Goal: Find specific page/section: Find specific page/section

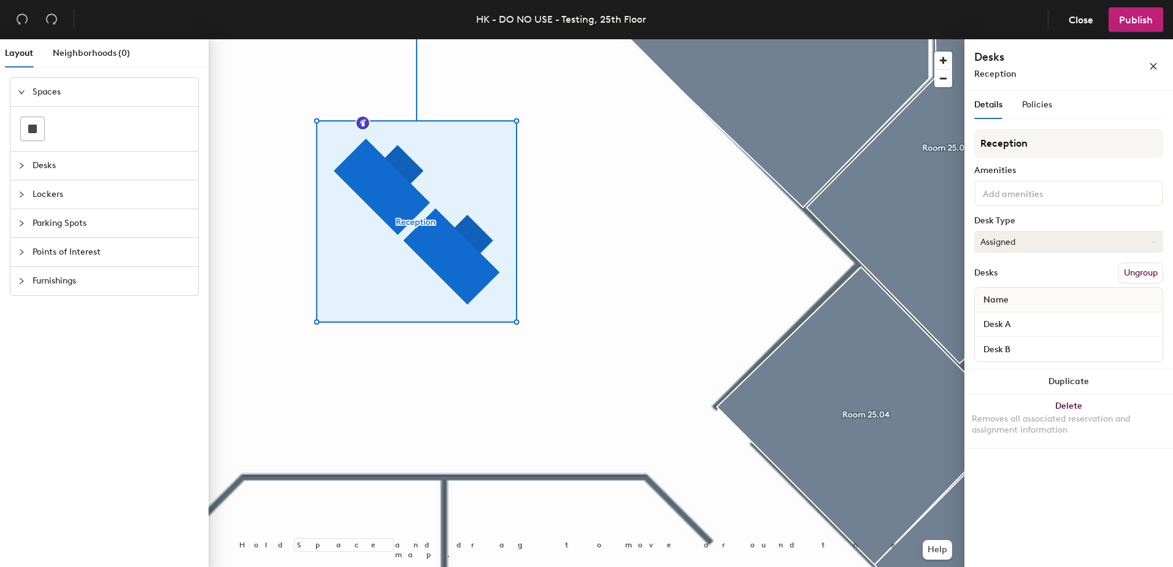
click at [1064, 244] on button "Assigned" at bounding box center [1068, 242] width 189 height 22
click at [18, 166] on icon "collapsed" at bounding box center [21, 165] width 7 height 7
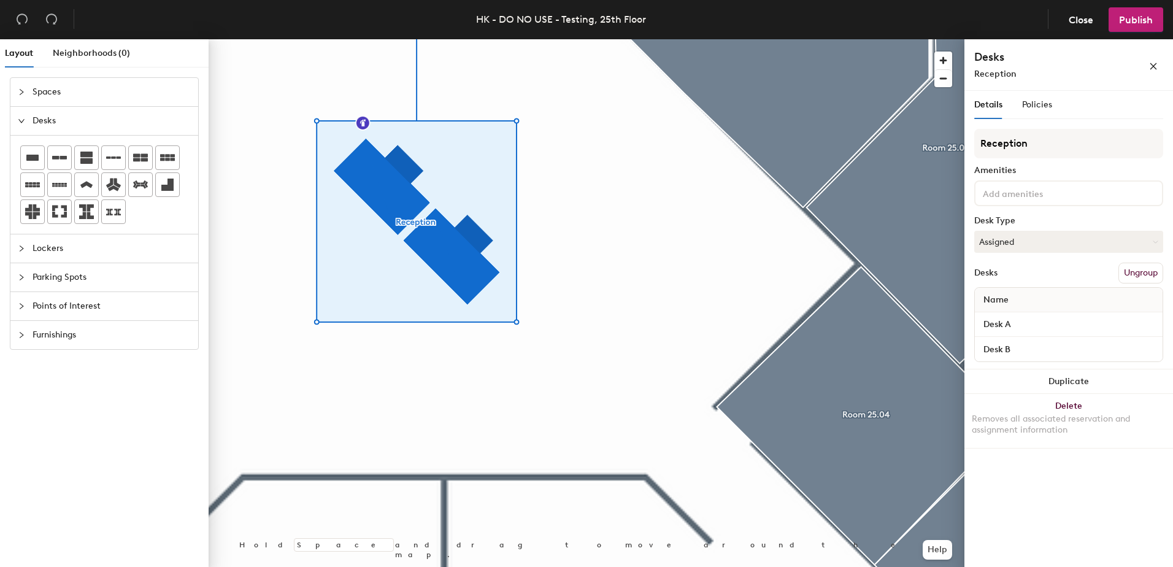
click at [26, 250] on div at bounding box center [25, 248] width 15 height 13
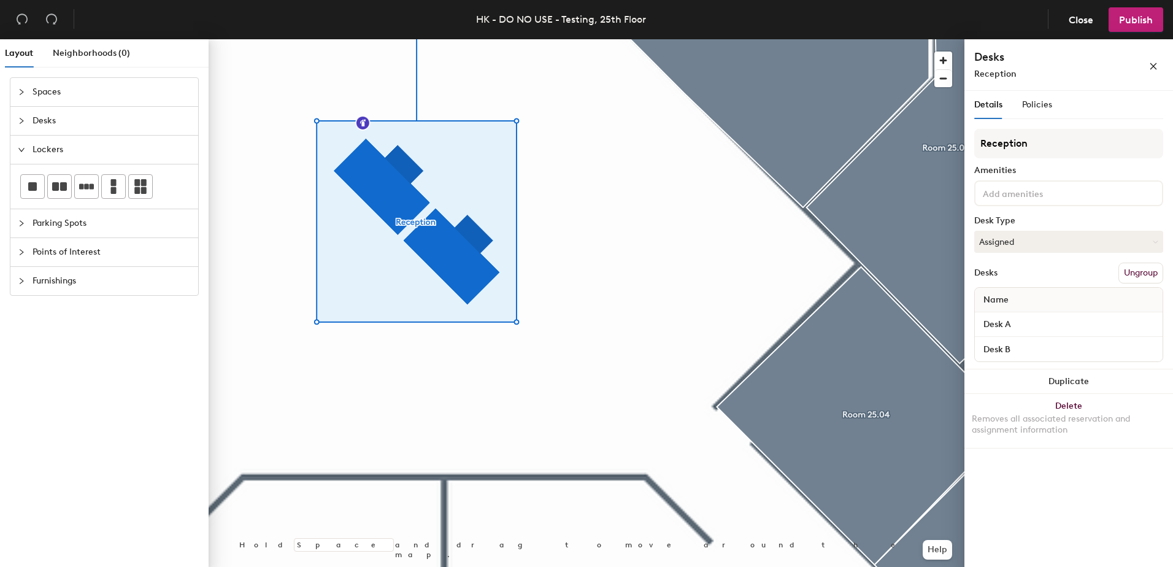
click at [24, 225] on icon "collapsed" at bounding box center [21, 223] width 7 height 7
click at [19, 257] on div at bounding box center [25, 251] width 15 height 13
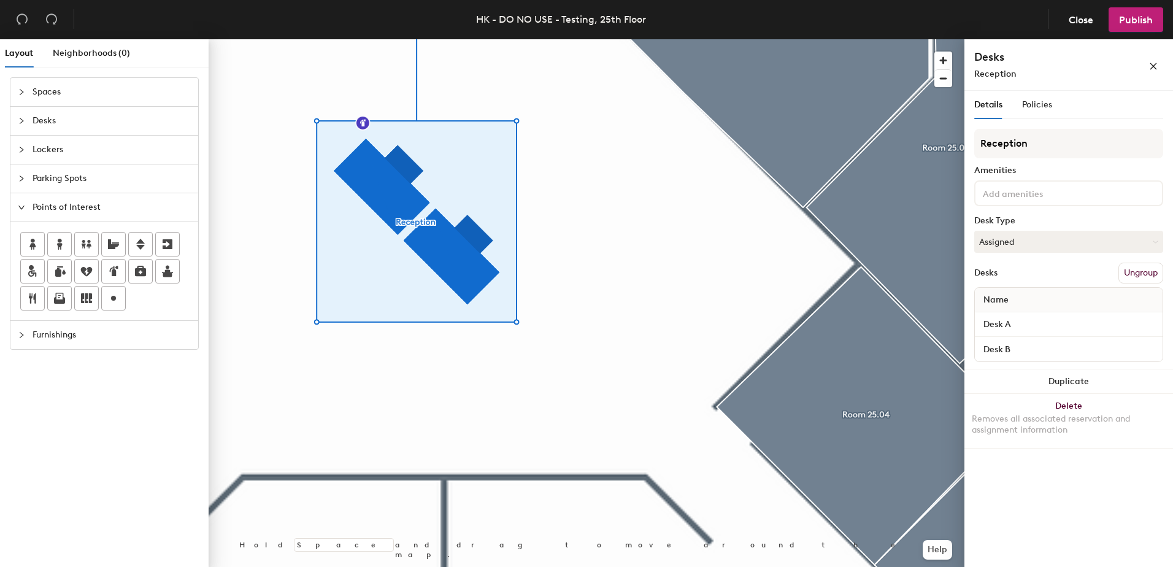
click at [18, 337] on icon "collapsed" at bounding box center [21, 334] width 7 height 7
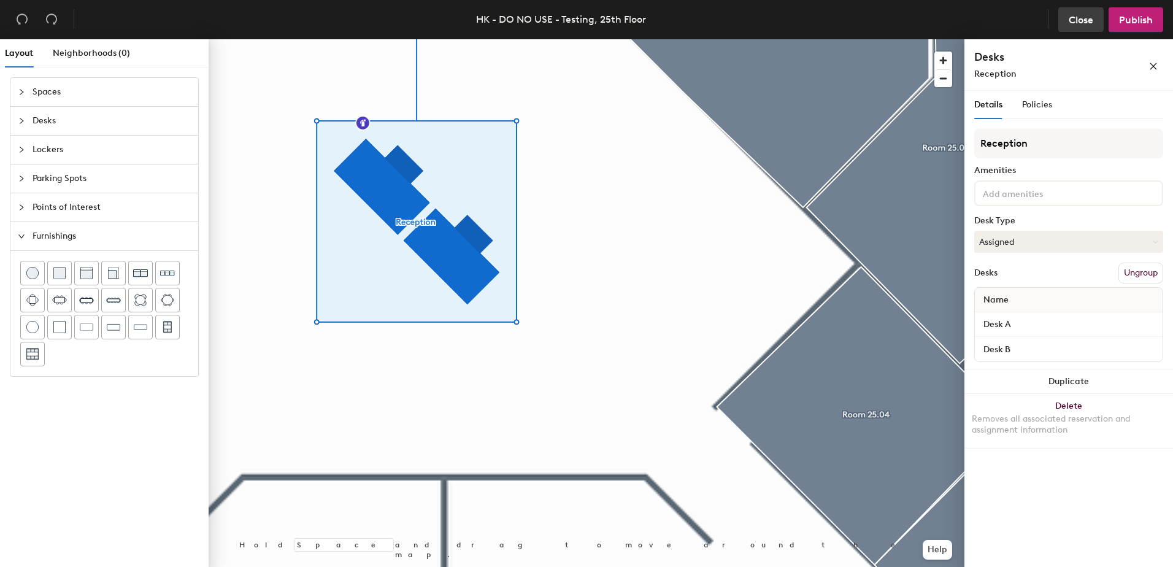
click at [1066, 20] on button "Close" at bounding box center [1080, 19] width 45 height 25
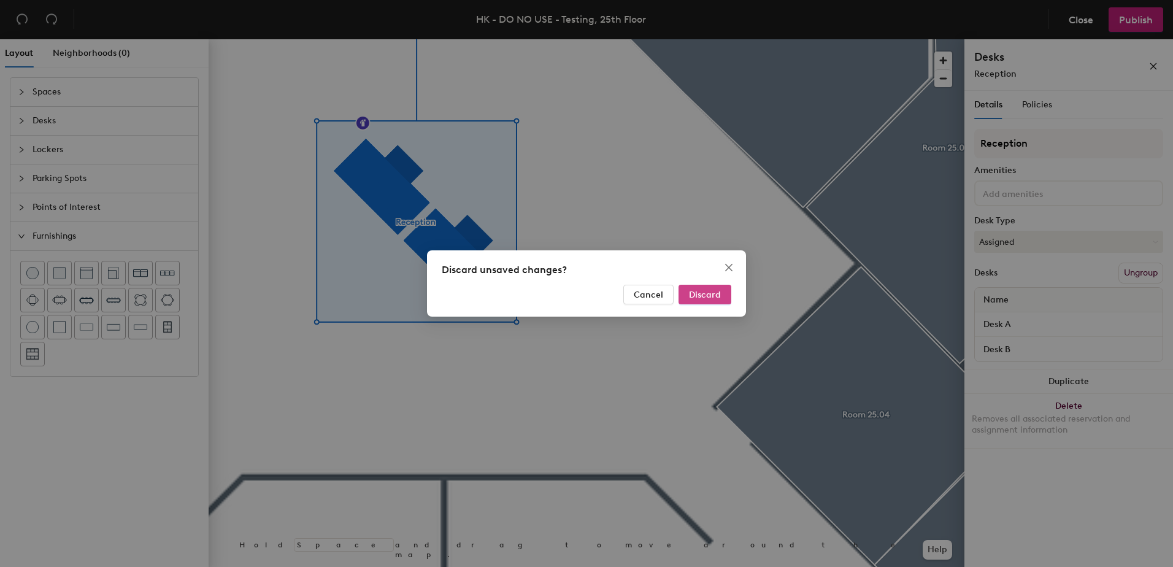
click at [696, 296] on span "Discard" at bounding box center [705, 295] width 32 height 10
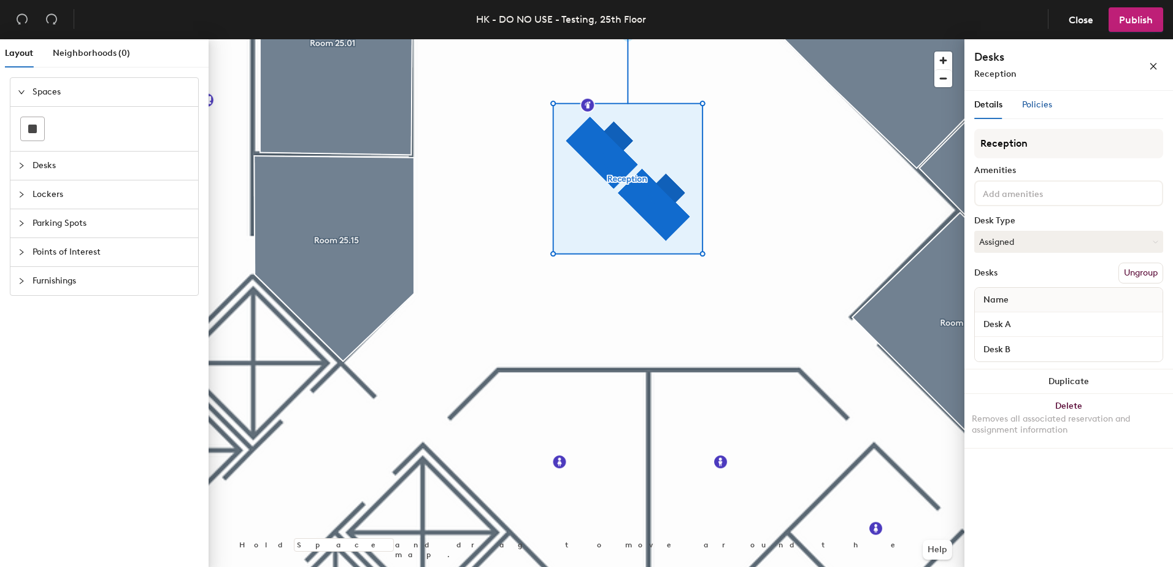
click at [1039, 110] on div "Policies" at bounding box center [1037, 104] width 30 height 13
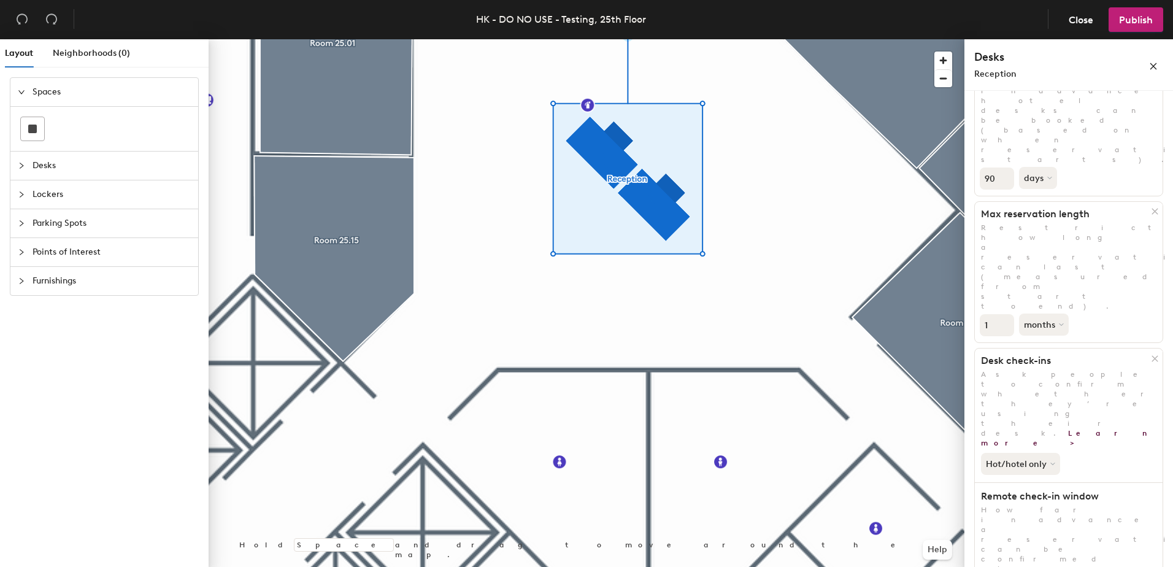
scroll to position [123, 0]
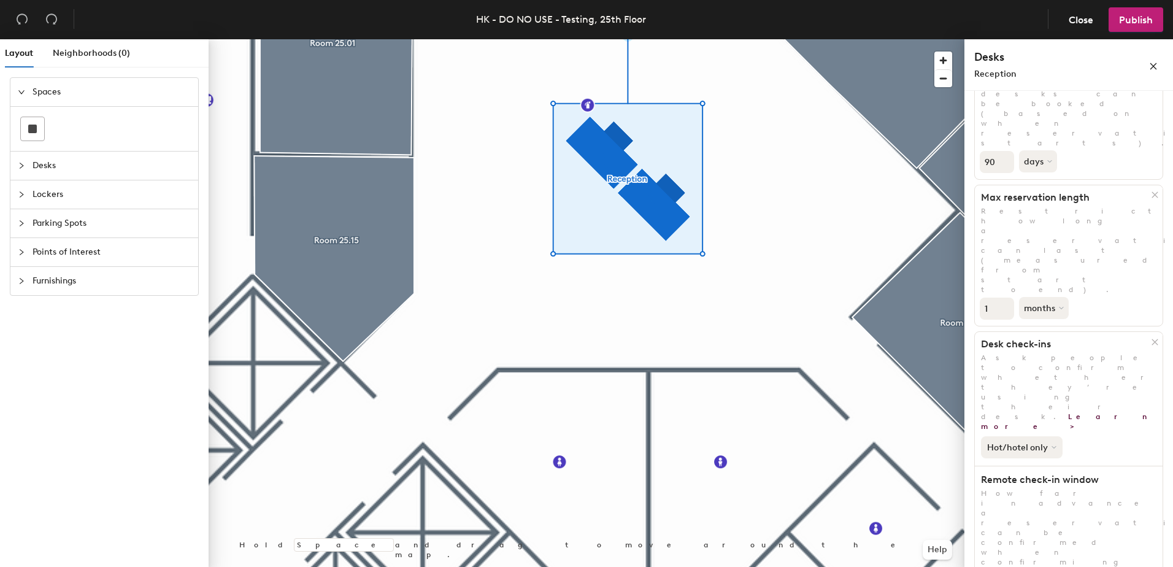
click at [1052, 445] on icon at bounding box center [1054, 447] width 5 height 5
click at [1082, 431] on div "Hot/hotel only" at bounding box center [1069, 444] width 188 height 27
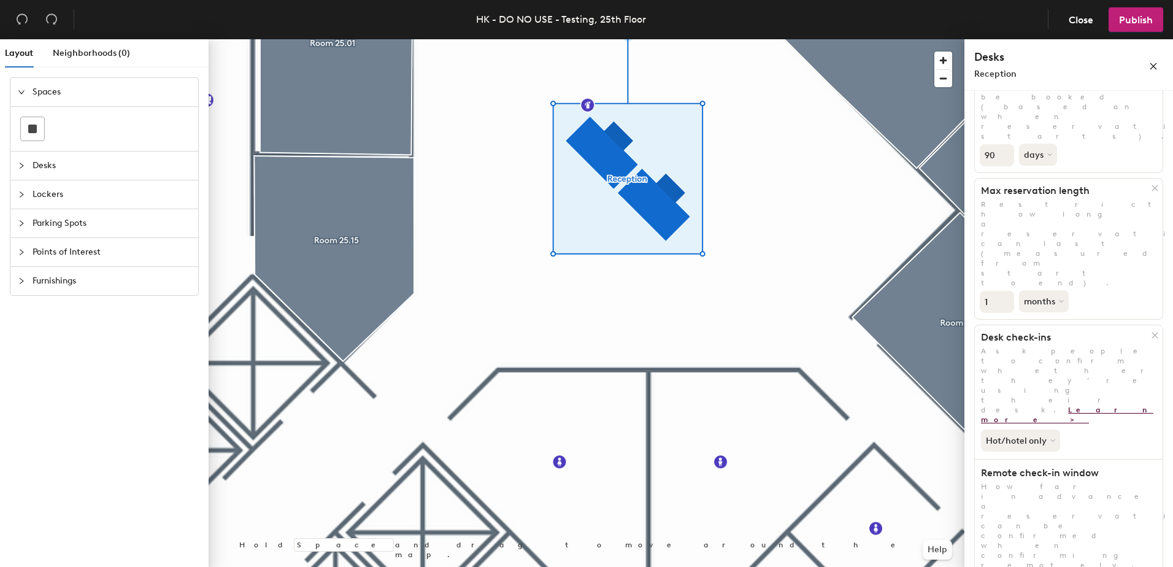
scroll to position [0, 0]
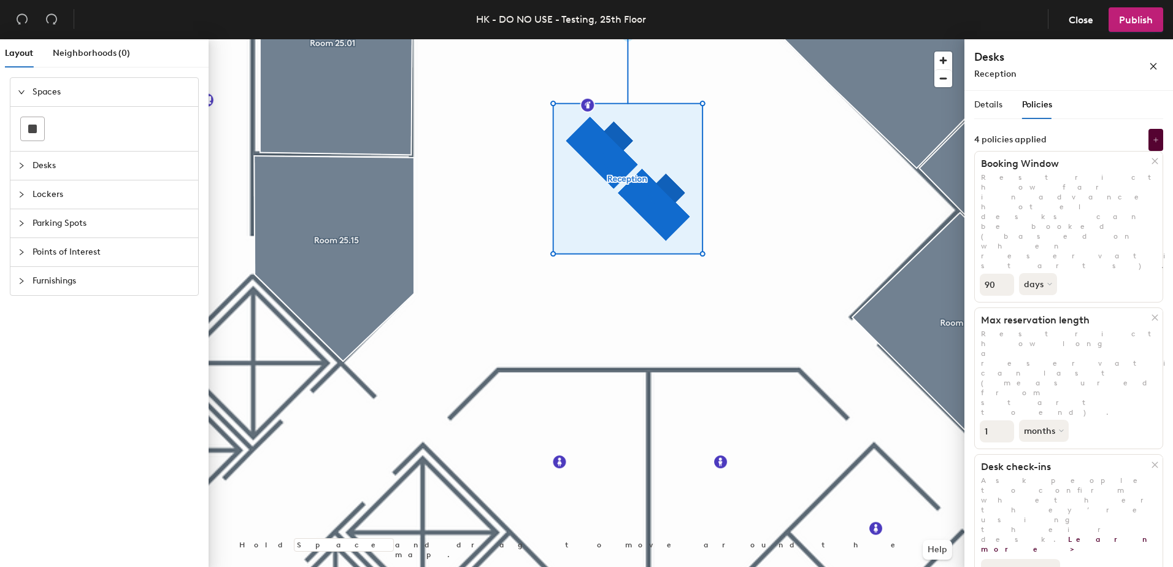
drag, startPoint x: 999, startPoint y: 80, endPoint x: 998, endPoint y: 90, distance: 9.3
click at [999, 82] on div "Desks Reception" at bounding box center [1068, 65] width 209 height 52
click at [997, 100] on span "Details" at bounding box center [988, 104] width 28 height 10
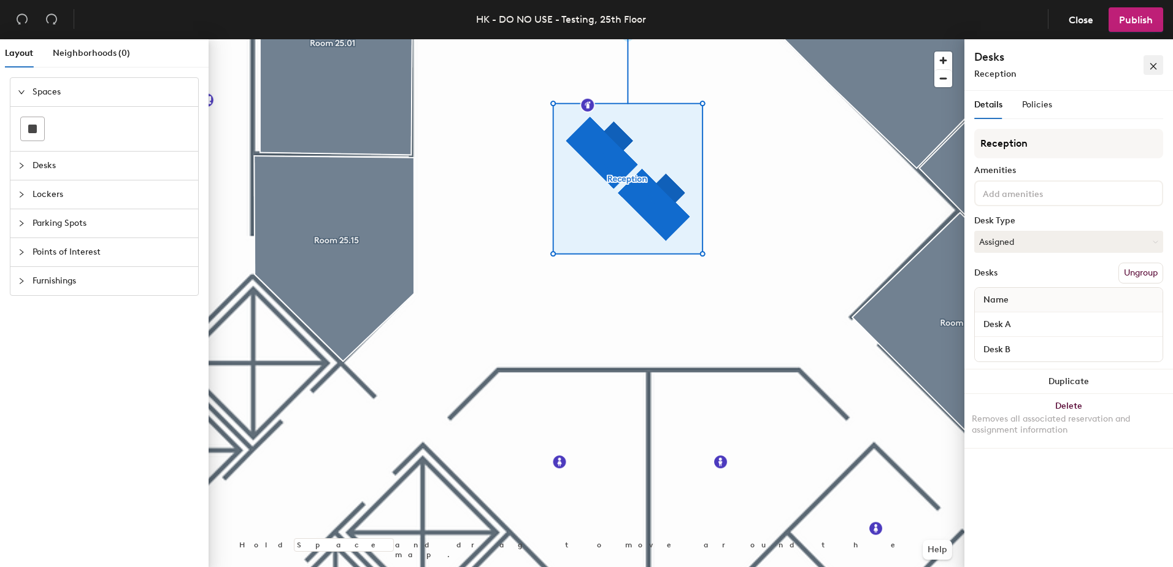
click at [1148, 64] on button "button" at bounding box center [1154, 65] width 20 height 20
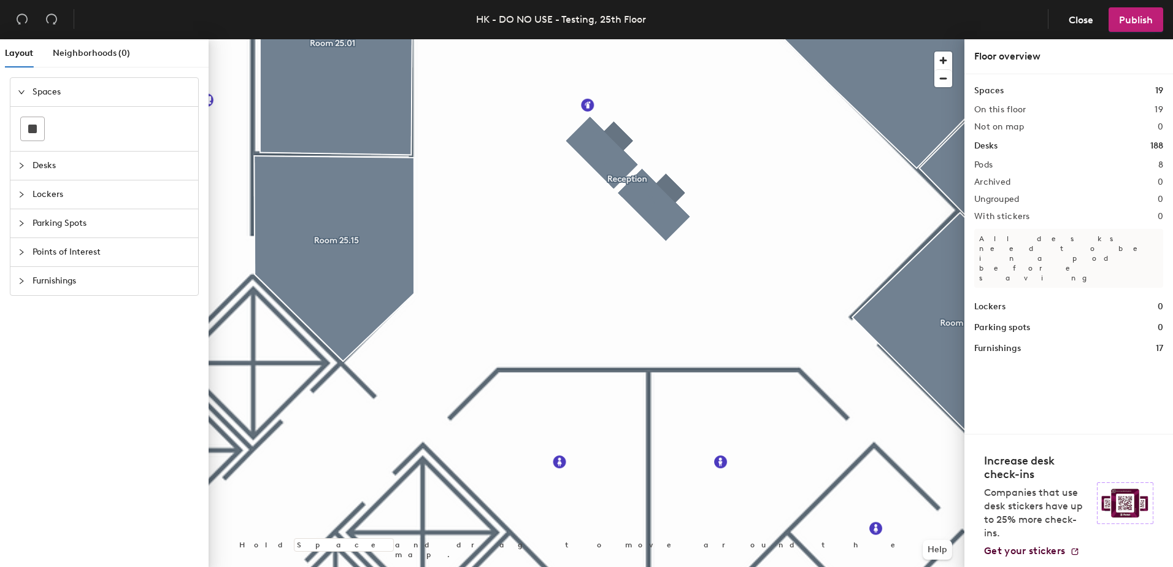
click at [993, 147] on h1 "Desks" at bounding box center [985, 145] width 23 height 13
click at [1083, 23] on span "Close" at bounding box center [1081, 20] width 25 height 12
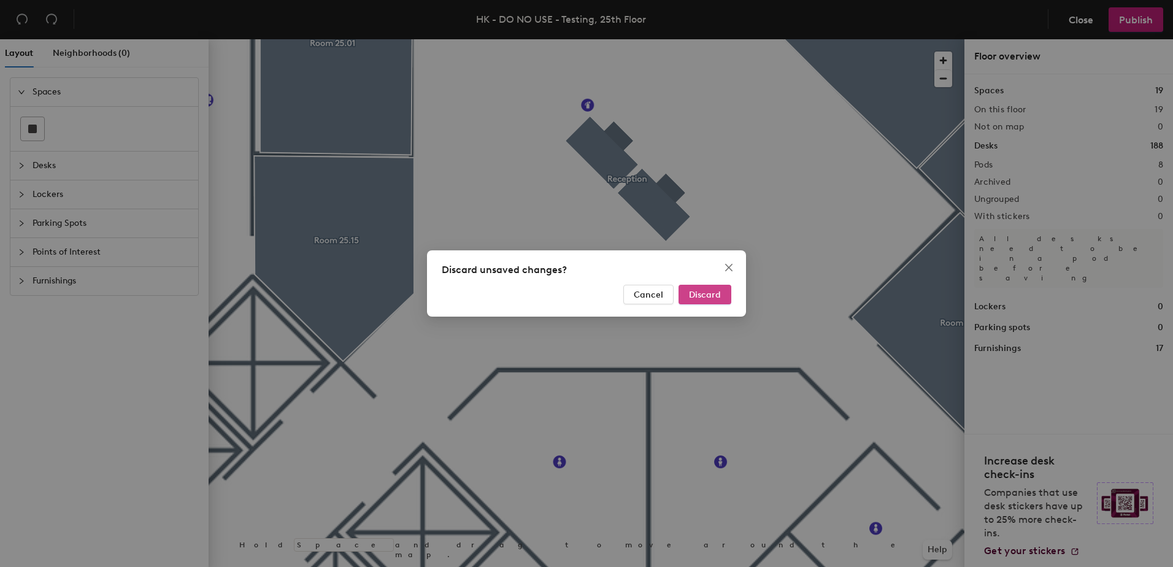
click at [699, 298] on span "Discard" at bounding box center [705, 295] width 32 height 10
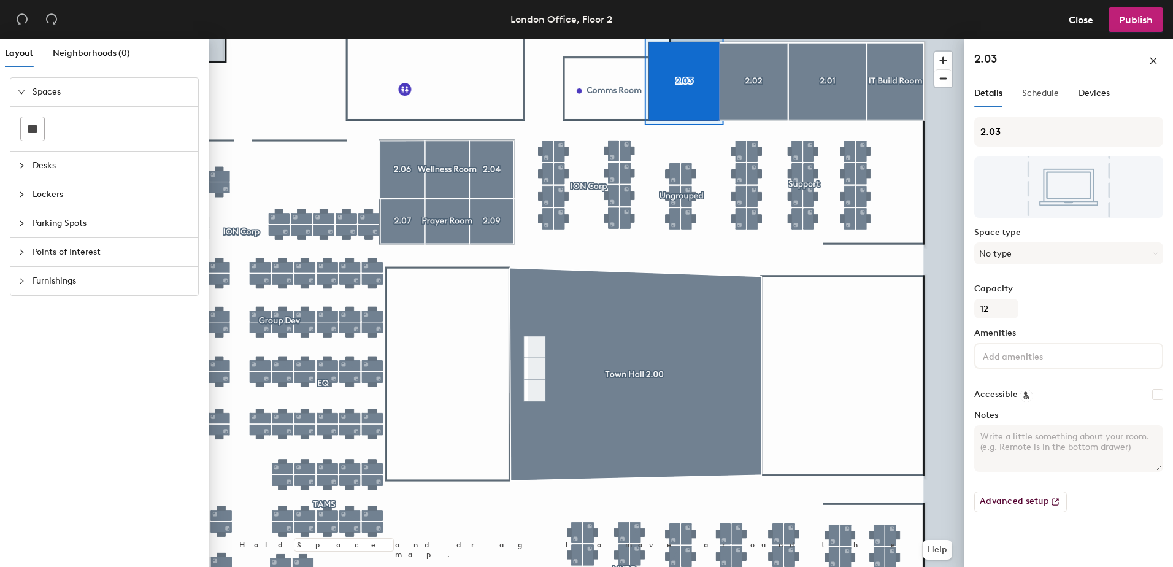
click at [1035, 105] on div "Schedule" at bounding box center [1040, 93] width 37 height 28
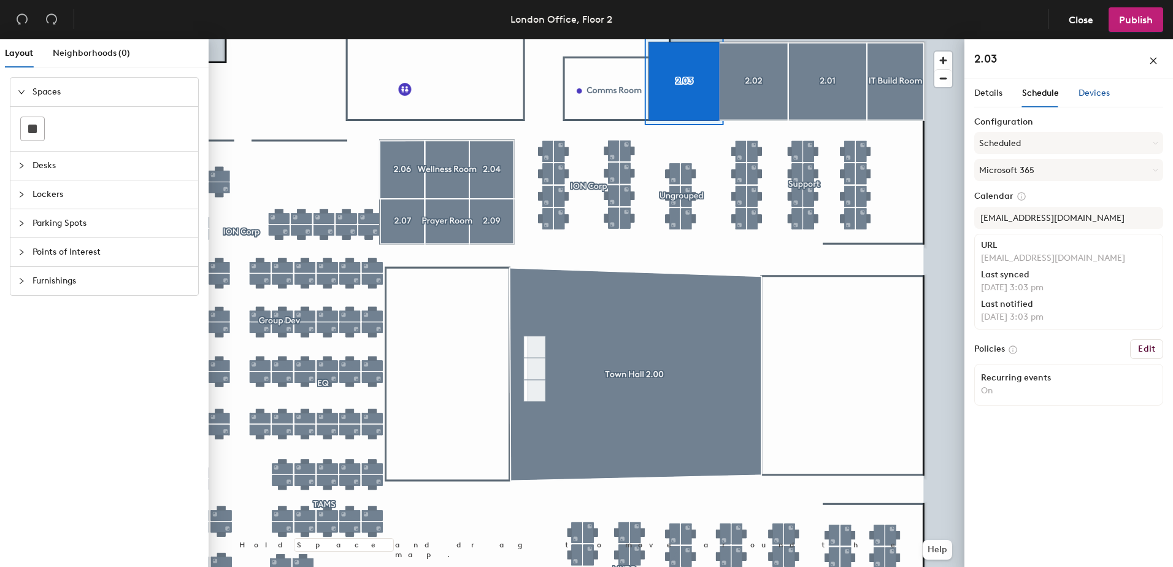
click at [1091, 91] on span "Devices" at bounding box center [1094, 93] width 31 height 10
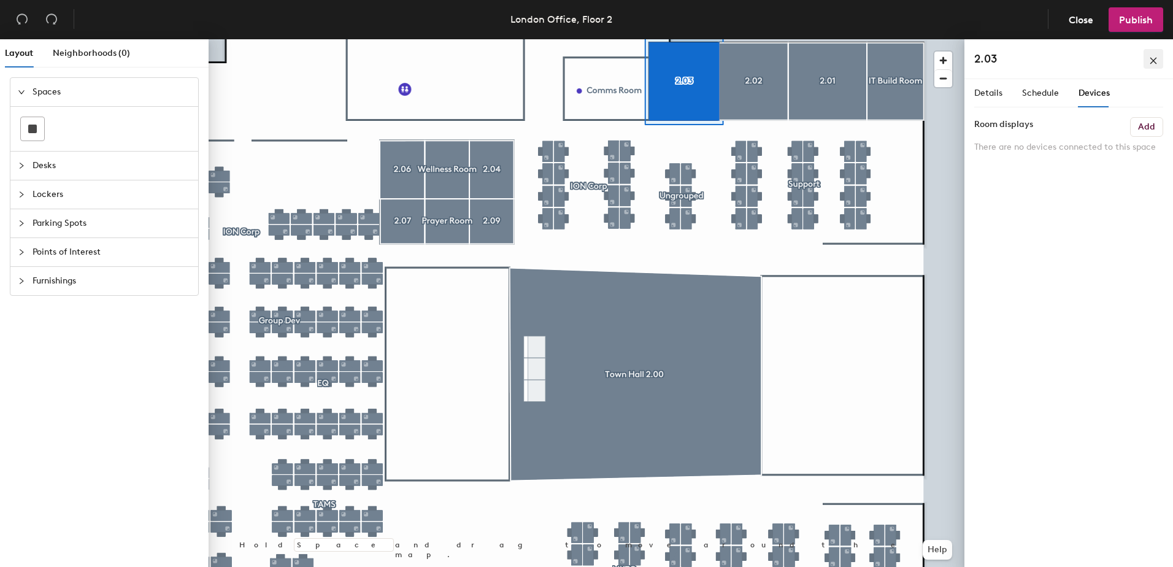
click at [1150, 66] on button "button" at bounding box center [1154, 59] width 20 height 20
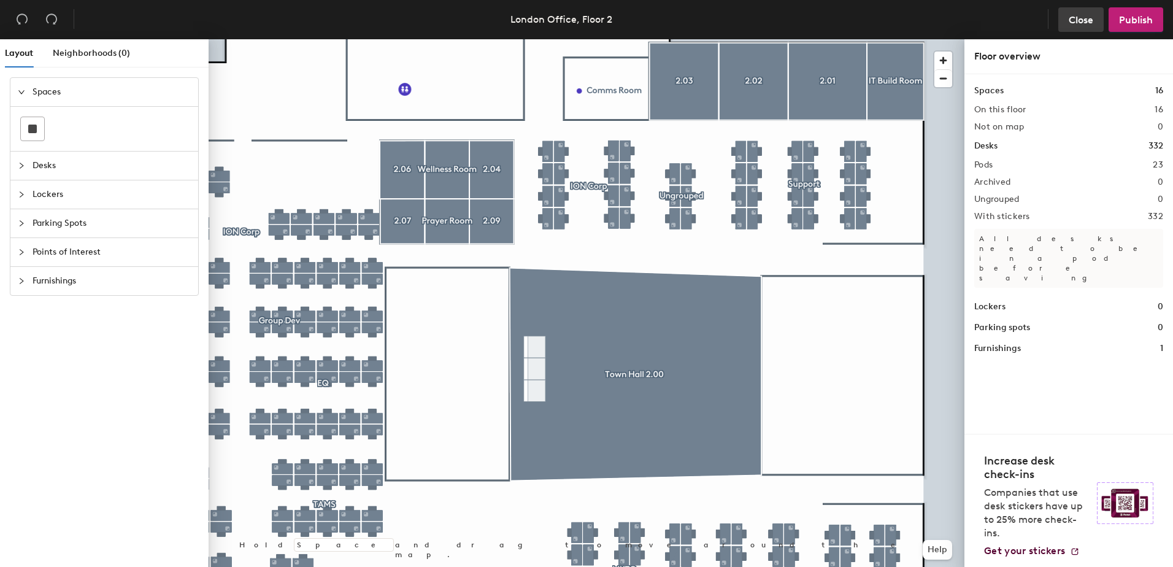
click at [1085, 18] on span "Close" at bounding box center [1081, 20] width 25 height 12
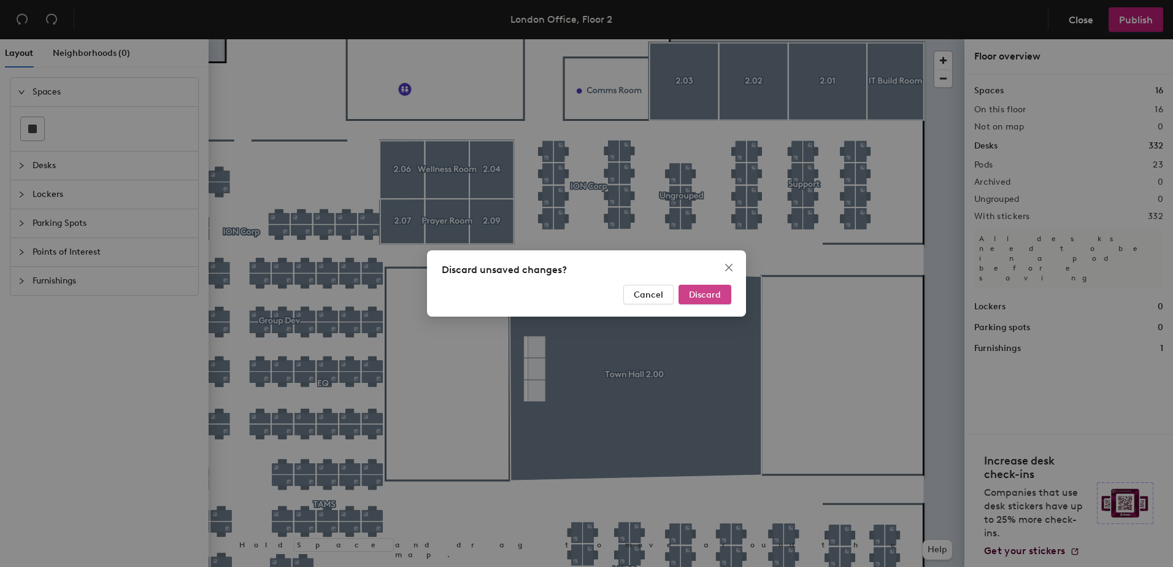
click at [720, 293] on span "Discard" at bounding box center [705, 295] width 32 height 10
